Goal: Check status: Check status

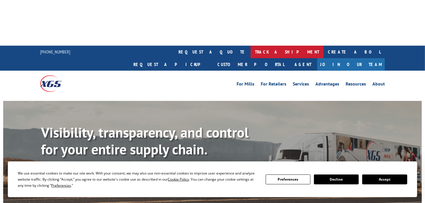
click at [250, 46] on link "track a shipment" at bounding box center [286, 52] width 73 height 12
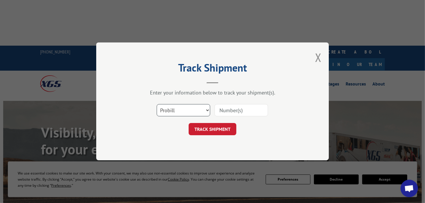
click at [199, 112] on select "Select category... Probill BOL PO" at bounding box center [183, 110] width 53 height 12
select select "po"
click at [157, 104] on select "Select category... Probill BOL PO" at bounding box center [183, 110] width 53 height 12
click at [231, 107] on input at bounding box center [240, 110] width 53 height 12
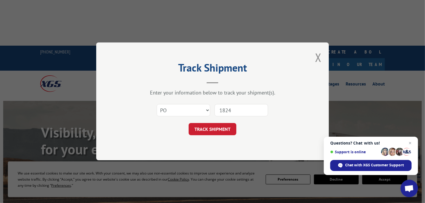
type input "18240"
click button "TRACK SHIPMENT" at bounding box center [213, 129] width 48 height 12
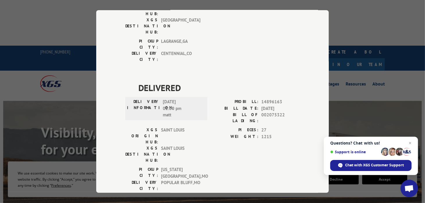
scroll to position [1062, 0]
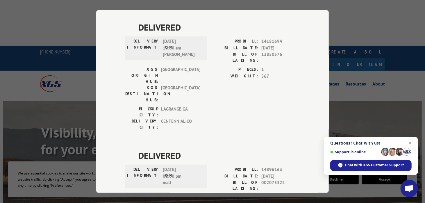
copy span "17602508"
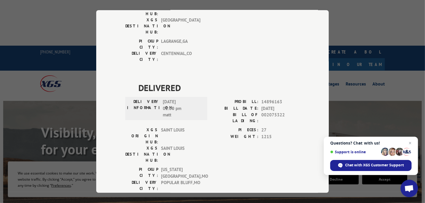
copy span "17605238"
